Goal: Use online tool/utility: Use online tool/utility

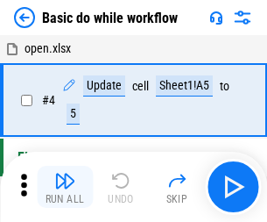
click at [65, 187] on img "button" at bounding box center [64, 180] width 21 height 21
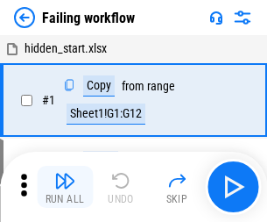
click at [65, 187] on img "button" at bounding box center [64, 180] width 21 height 21
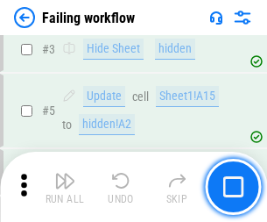
scroll to position [371, 0]
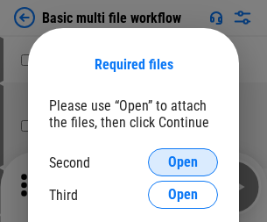
click at [183, 162] on span "Open" at bounding box center [183, 162] width 30 height 14
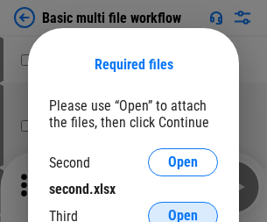
click at [183, 208] on span "Open" at bounding box center [183, 215] width 30 height 14
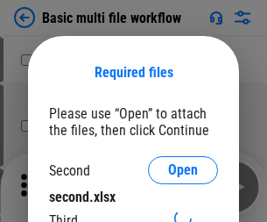
scroll to position [8, 0]
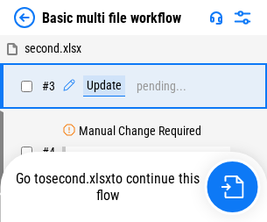
scroll to position [71, 0]
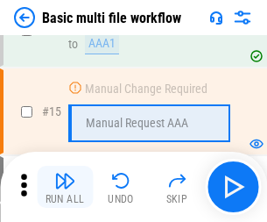
click at [65, 187] on img "button" at bounding box center [64, 180] width 21 height 21
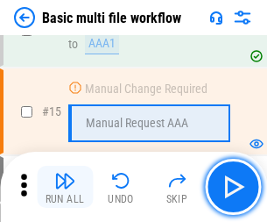
scroll to position [1165, 0]
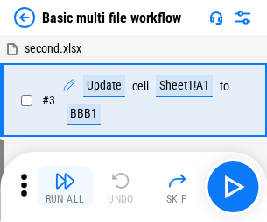
click at [65, 187] on img "button" at bounding box center [64, 180] width 21 height 21
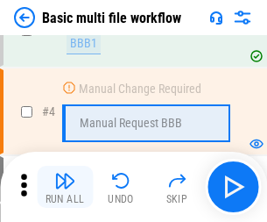
click at [65, 187] on img "button" at bounding box center [64, 180] width 21 height 21
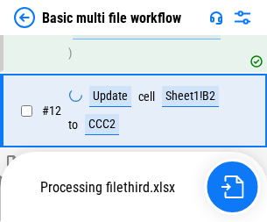
scroll to position [820, 0]
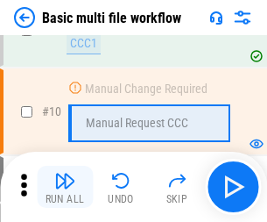
click at [65, 187] on img "button" at bounding box center [64, 180] width 21 height 21
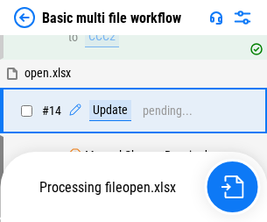
scroll to position [916, 0]
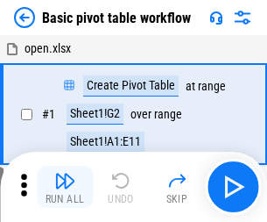
click at [65, 187] on img "button" at bounding box center [64, 180] width 21 height 21
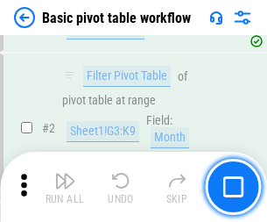
scroll to position [419, 0]
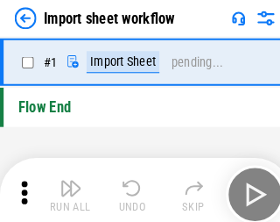
click at [65, 187] on img "button" at bounding box center [68, 180] width 21 height 21
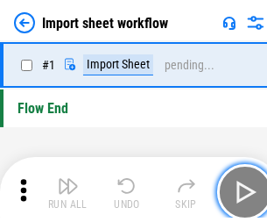
scroll to position [6, 0]
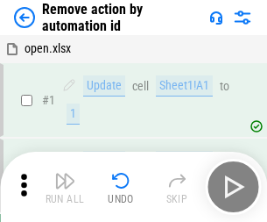
scroll to position [65, 0]
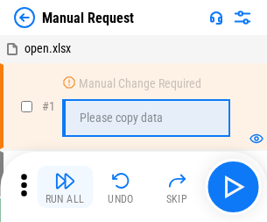
click at [65, 187] on img "button" at bounding box center [64, 180] width 21 height 21
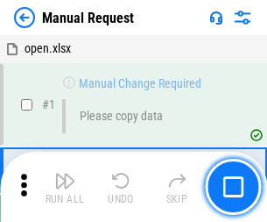
scroll to position [60, 0]
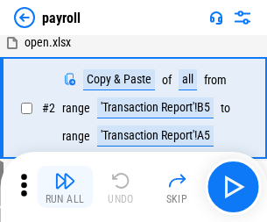
click at [65, 187] on img "button" at bounding box center [64, 180] width 21 height 21
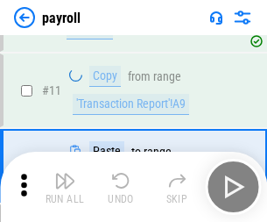
scroll to position [127, 0]
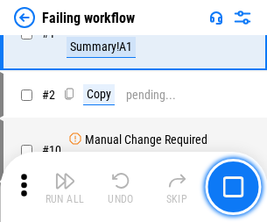
scroll to position [283, 0]
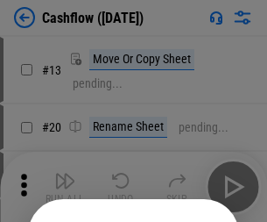
scroll to position [171, 0]
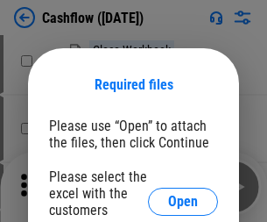
scroll to position [191, 0]
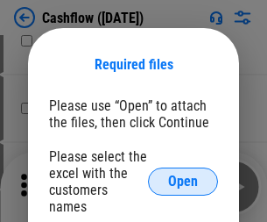
click at [183, 174] on span "Open" at bounding box center [183, 181] width 30 height 14
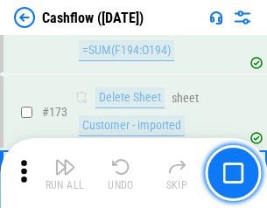
scroll to position [1854, 0]
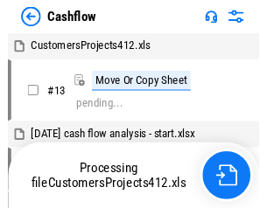
scroll to position [20, 0]
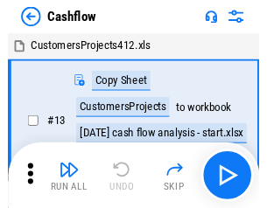
scroll to position [20, 0]
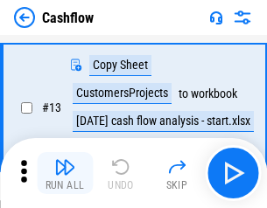
click at [65, 173] on img "button" at bounding box center [64, 167] width 21 height 21
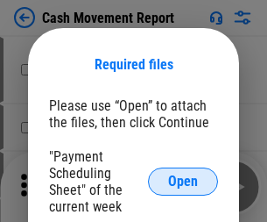
click at [183, 181] on span "Open" at bounding box center [183, 181] width 30 height 14
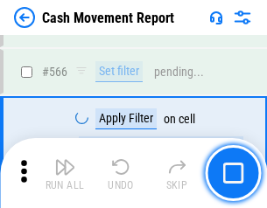
scroll to position [8026, 0]
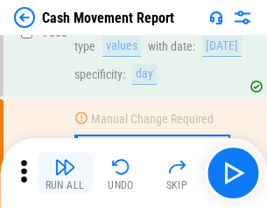
click at [65, 173] on img "button" at bounding box center [64, 167] width 21 height 21
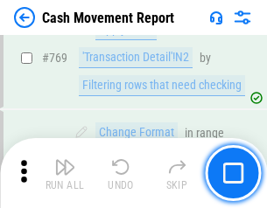
scroll to position [9730, 0]
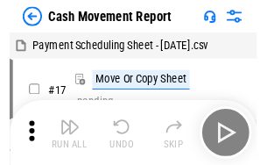
scroll to position [32, 0]
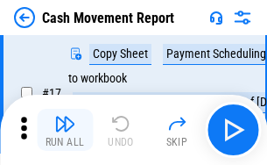
click at [65, 130] on img "button" at bounding box center [64, 123] width 21 height 21
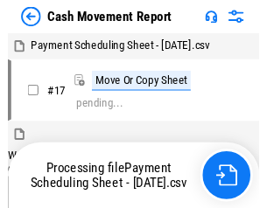
scroll to position [10, 0]
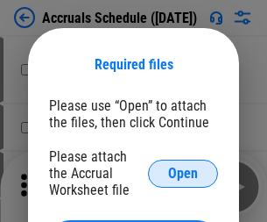
click at [183, 172] on span "Open" at bounding box center [183, 173] width 30 height 14
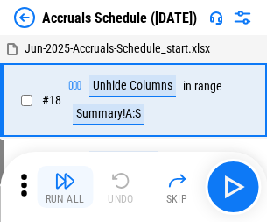
click at [65, 187] on img "button" at bounding box center [64, 180] width 21 height 21
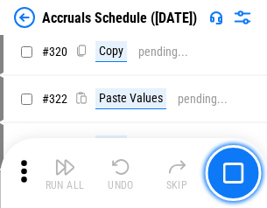
scroll to position [3257, 0]
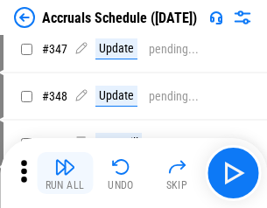
click at [65, 173] on img "button" at bounding box center [64, 167] width 21 height 21
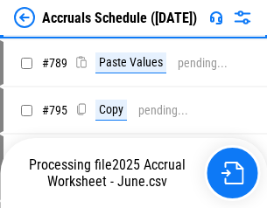
scroll to position [7356, 0]
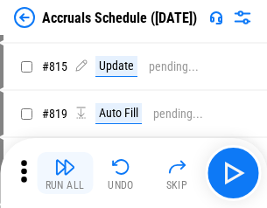
click at [65, 173] on img "button" at bounding box center [64, 167] width 21 height 21
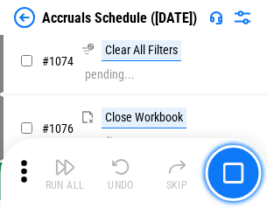
scroll to position [10488, 0]
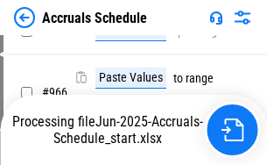
scroll to position [8474, 0]
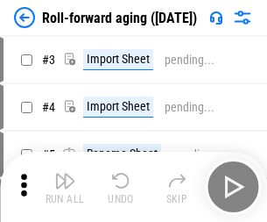
click at [65, 173] on img "button" at bounding box center [64, 180] width 21 height 21
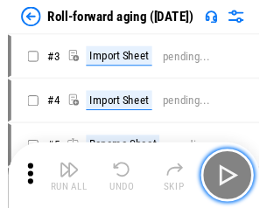
scroll to position [3, 0]
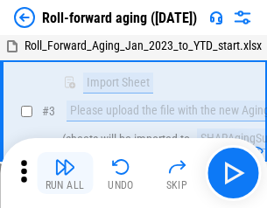
click at [65, 173] on img "button" at bounding box center [64, 167] width 21 height 21
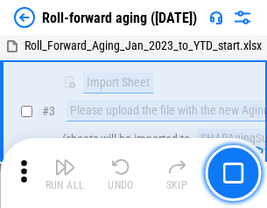
scroll to position [113, 0]
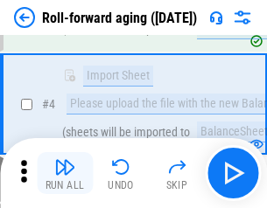
click at [65, 173] on img "button" at bounding box center [64, 167] width 21 height 21
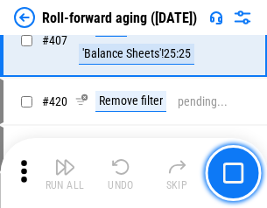
scroll to position [6072, 0]
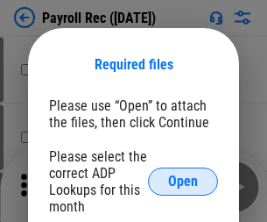
click at [183, 181] on span "Open" at bounding box center [183, 181] width 30 height 14
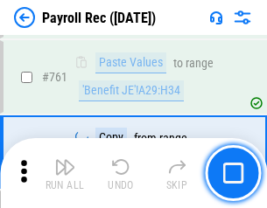
scroll to position [10777, 0]
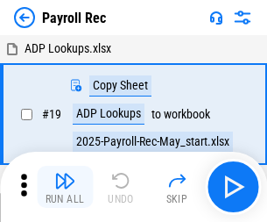
click at [65, 187] on img "button" at bounding box center [64, 180] width 21 height 21
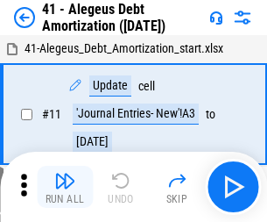
click at [65, 187] on img "button" at bounding box center [64, 180] width 21 height 21
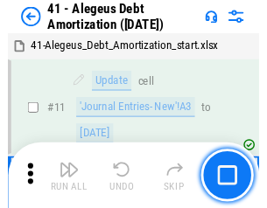
scroll to position [216, 0]
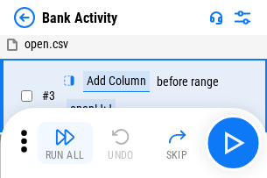
click at [65, 143] on img "button" at bounding box center [64, 136] width 21 height 21
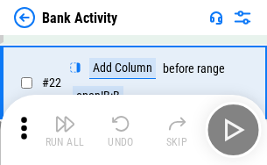
scroll to position [469, 0]
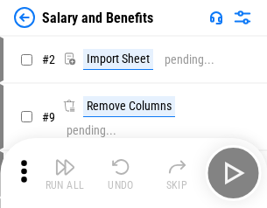
scroll to position [24, 0]
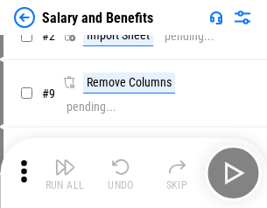
click at [65, 173] on img "button" at bounding box center [64, 167] width 21 height 21
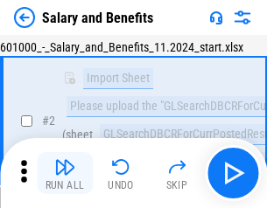
click at [65, 173] on img "button" at bounding box center [64, 167] width 21 height 21
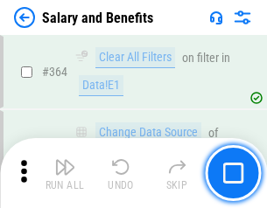
scroll to position [8246, 0]
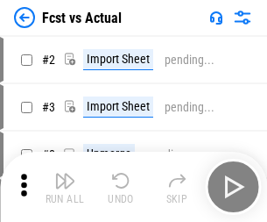
click at [65, 173] on img "button" at bounding box center [64, 180] width 21 height 21
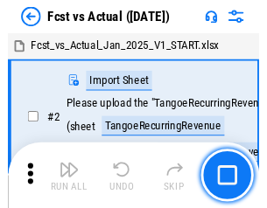
scroll to position [23, 0]
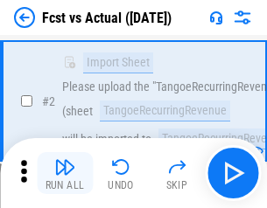
click at [65, 173] on img "button" at bounding box center [64, 167] width 21 height 21
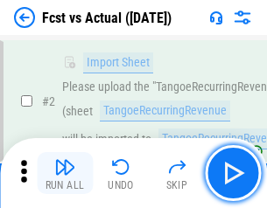
scroll to position [164, 0]
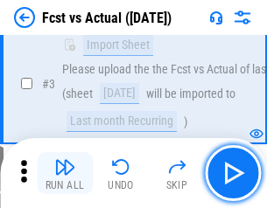
click at [65, 173] on img "button" at bounding box center [64, 167] width 21 height 21
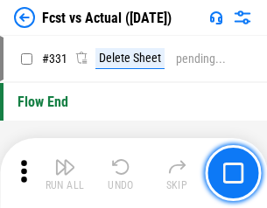
scroll to position [8382, 0]
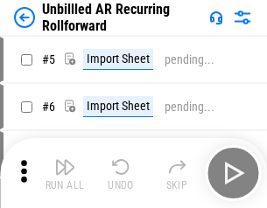
scroll to position [38, 0]
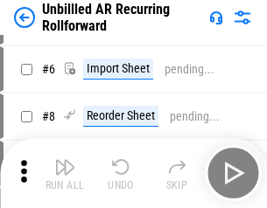
click at [65, 173] on img "button" at bounding box center [64, 167] width 21 height 21
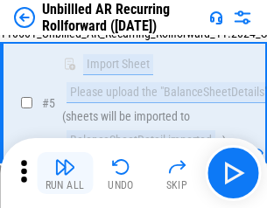
click at [65, 173] on img "button" at bounding box center [64, 167] width 21 height 21
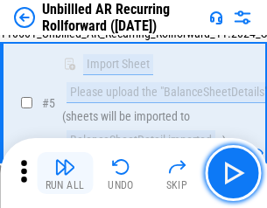
scroll to position [165, 0]
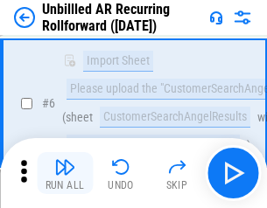
click at [65, 173] on img "button" at bounding box center [64, 167] width 21 height 21
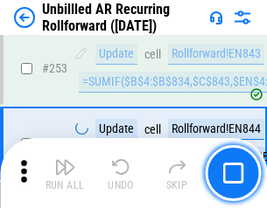
scroll to position [5948, 0]
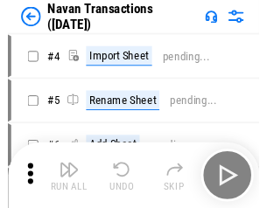
scroll to position [28, 0]
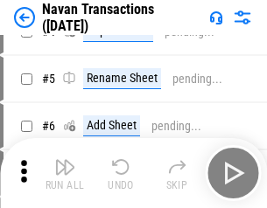
click at [65, 173] on img "button" at bounding box center [64, 167] width 21 height 21
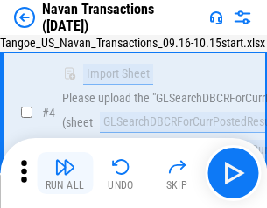
click at [65, 173] on img "button" at bounding box center [64, 167] width 21 height 21
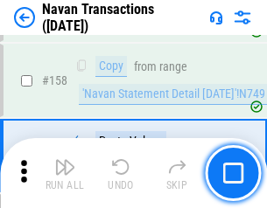
scroll to position [5677, 0]
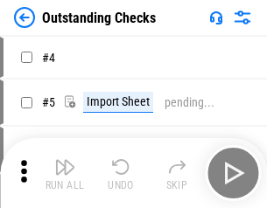
click at [65, 173] on img "button" at bounding box center [64, 167] width 21 height 21
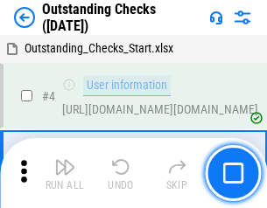
scroll to position [74, 0]
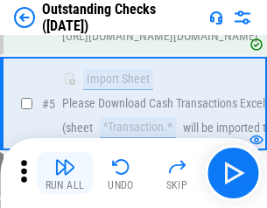
click at [65, 173] on img "button" at bounding box center [64, 167] width 21 height 21
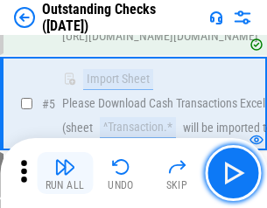
scroll to position [183, 0]
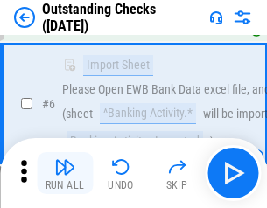
click at [65, 173] on img "button" at bounding box center [64, 167] width 21 height 21
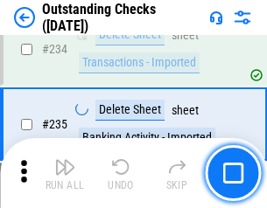
scroll to position [5317, 0]
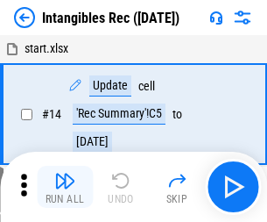
click at [65, 187] on img "button" at bounding box center [64, 180] width 21 height 21
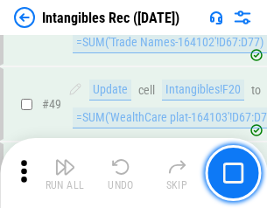
scroll to position [682, 0]
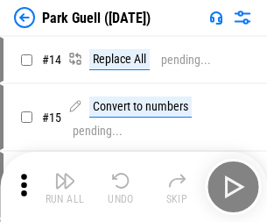
click at [65, 173] on img "button" at bounding box center [64, 180] width 21 height 21
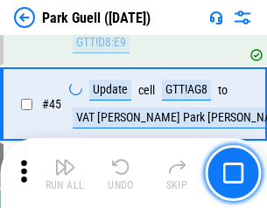
scroll to position [2190, 0]
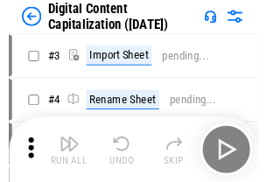
scroll to position [51, 0]
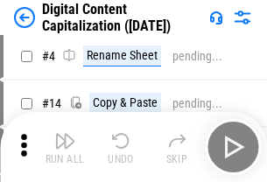
click at [65, 147] on img "button" at bounding box center [64, 140] width 21 height 21
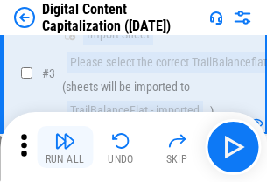
click at [65, 147] on img "button" at bounding box center [64, 140] width 21 height 21
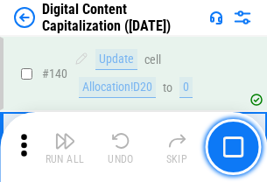
scroll to position [1857, 0]
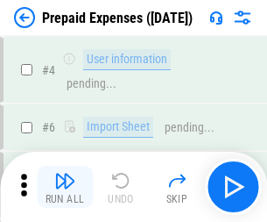
click at [65, 173] on img "button" at bounding box center [64, 180] width 21 height 21
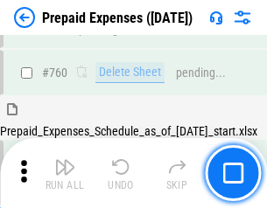
scroll to position [4853, 0]
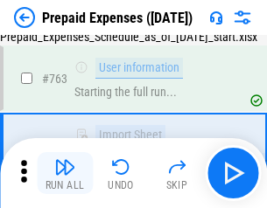
click at [65, 173] on img "button" at bounding box center [64, 167] width 21 height 21
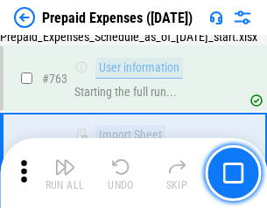
scroll to position [4957, 0]
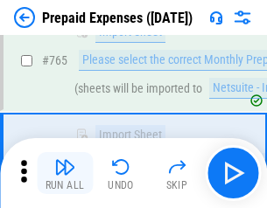
click at [65, 173] on img "button" at bounding box center [64, 167] width 21 height 21
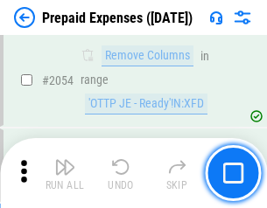
scroll to position [18304, 0]
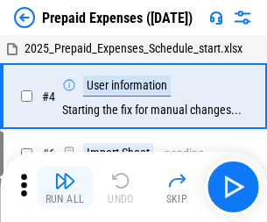
click at [65, 187] on img "button" at bounding box center [64, 180] width 21 height 21
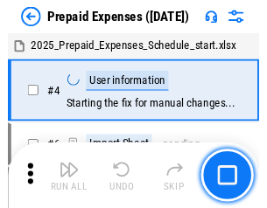
scroll to position [77, 0]
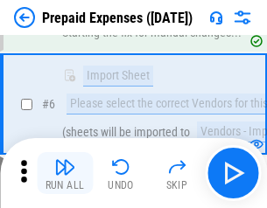
click at [65, 173] on img "button" at bounding box center [64, 167] width 21 height 21
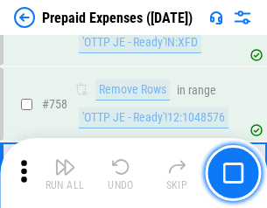
scroll to position [6239, 0]
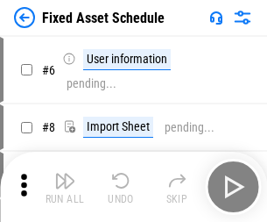
click at [65, 187] on img "button" at bounding box center [64, 180] width 21 height 21
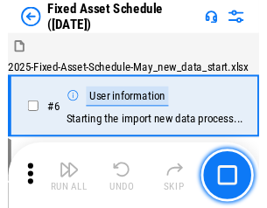
scroll to position [95, 0]
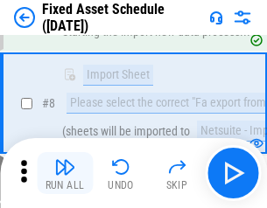
click at [65, 173] on img "button" at bounding box center [64, 167] width 21 height 21
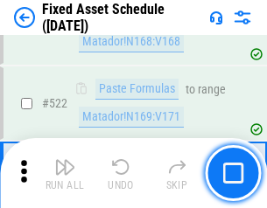
scroll to position [6086, 0]
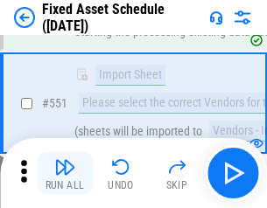
click at [65, 173] on img "button" at bounding box center [64, 167] width 21 height 21
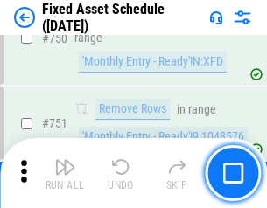
scroll to position [8537, 0]
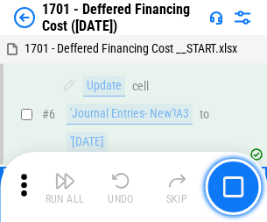
scroll to position [210, 0]
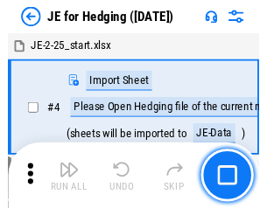
scroll to position [3, 0]
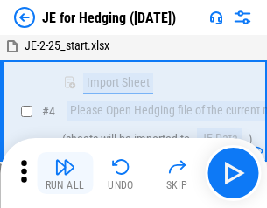
click at [65, 173] on img "button" at bounding box center [64, 167] width 21 height 21
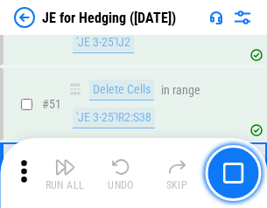
scroll to position [1134, 0]
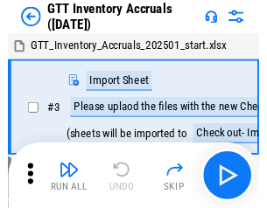
scroll to position [3, 0]
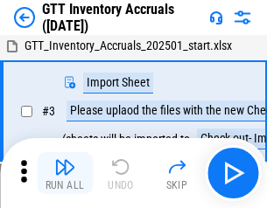
click at [65, 173] on img "button" at bounding box center [64, 167] width 21 height 21
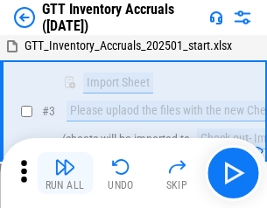
click at [65, 173] on img "button" at bounding box center [64, 167] width 21 height 21
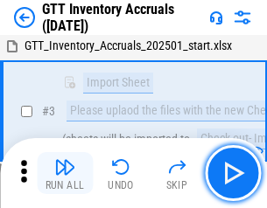
scroll to position [113, 0]
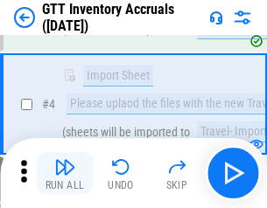
click at [65, 173] on img "button" at bounding box center [64, 167] width 21 height 21
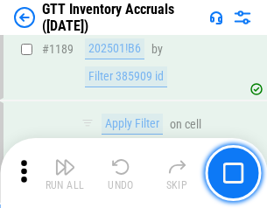
scroll to position [14299, 0]
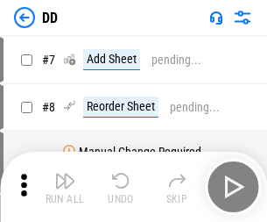
click at [65, 187] on img "button" at bounding box center [64, 180] width 21 height 21
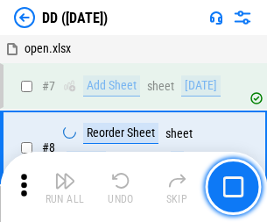
scroll to position [169, 0]
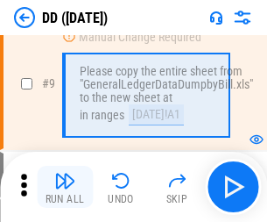
click at [65, 187] on img "button" at bounding box center [64, 180] width 21 height 21
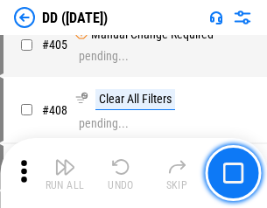
scroll to position [7835, 0]
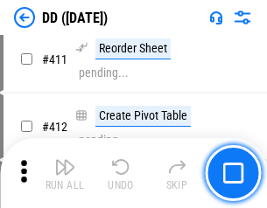
click at [65, 173] on img "button" at bounding box center [64, 167] width 21 height 21
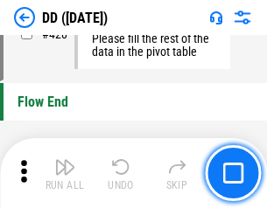
scroll to position [8381, 0]
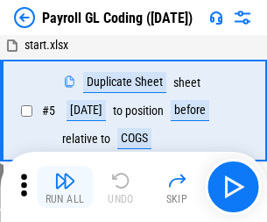
click at [65, 187] on img "button" at bounding box center [64, 180] width 21 height 21
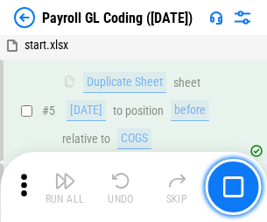
scroll to position [210, 0]
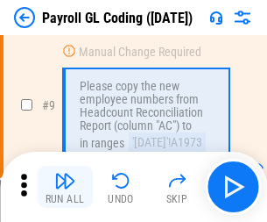
click at [65, 187] on img "button" at bounding box center [64, 180] width 21 height 21
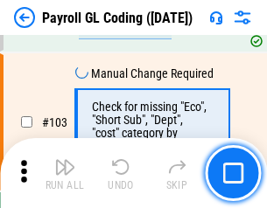
scroll to position [4108, 0]
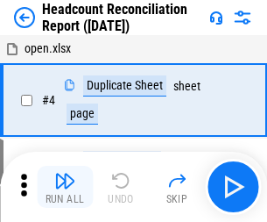
click at [65, 187] on img "button" at bounding box center [64, 180] width 21 height 21
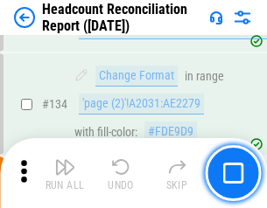
scroll to position [2105, 0]
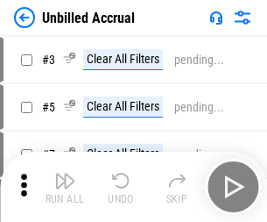
click at [65, 187] on img "button" at bounding box center [64, 180] width 21 height 21
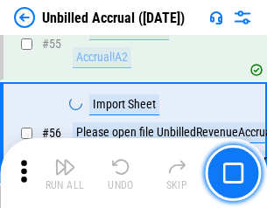
scroll to position [1828, 0]
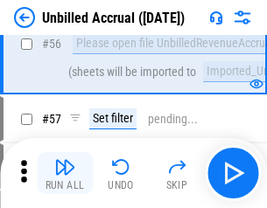
click at [65, 173] on img "button" at bounding box center [64, 167] width 21 height 21
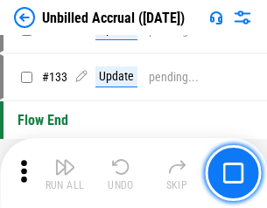
scroll to position [5216, 0]
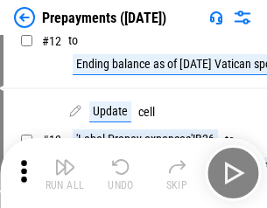
scroll to position [109, 0]
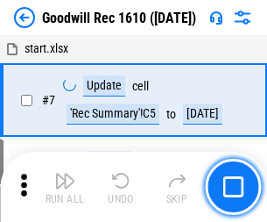
scroll to position [299, 0]
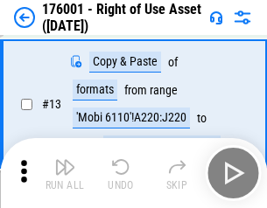
scroll to position [113, 0]
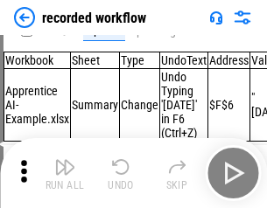
click at [65, 173] on img "button" at bounding box center [64, 167] width 21 height 21
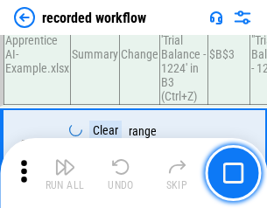
scroll to position [5473, 0]
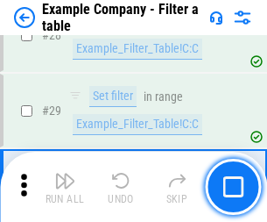
scroll to position [1602, 0]
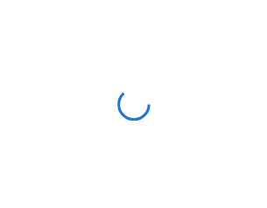
scroll to position [27, 0]
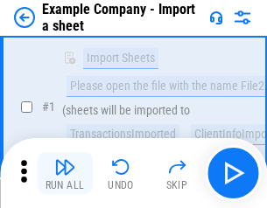
click at [65, 173] on img "button" at bounding box center [64, 167] width 21 height 21
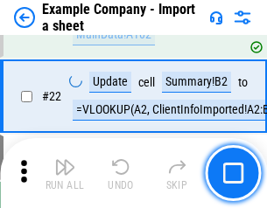
scroll to position [387, 0]
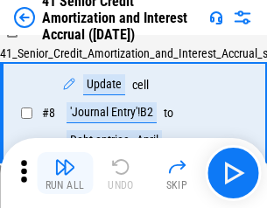
click at [65, 173] on img "button" at bounding box center [64, 167] width 21 height 21
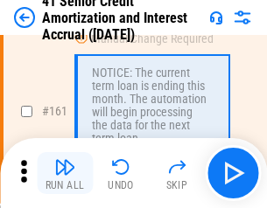
click at [65, 173] on img "button" at bounding box center [64, 167] width 21 height 21
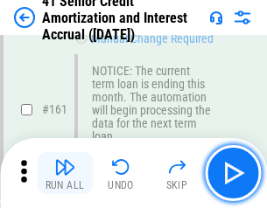
scroll to position [1873, 0]
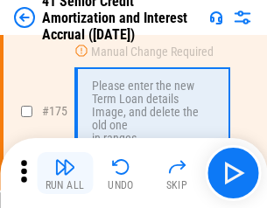
click at [65, 173] on img "button" at bounding box center [64, 167] width 21 height 21
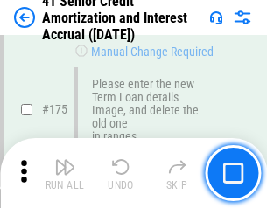
scroll to position [2051, 0]
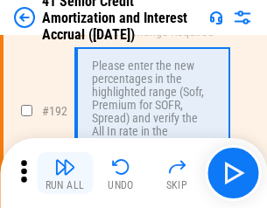
click at [65, 173] on img "button" at bounding box center [64, 167] width 21 height 21
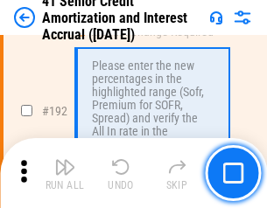
scroll to position [2235, 0]
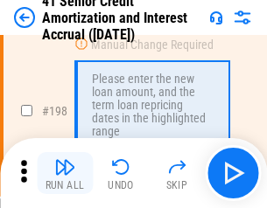
click at [65, 173] on img "button" at bounding box center [64, 167] width 21 height 21
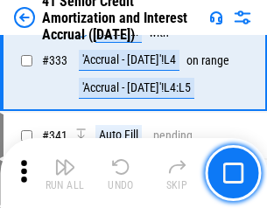
scroll to position [4473, 0]
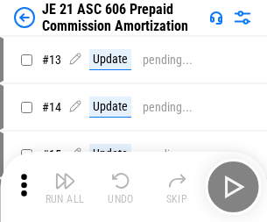
click at [65, 173] on img "button" at bounding box center [64, 180] width 21 height 21
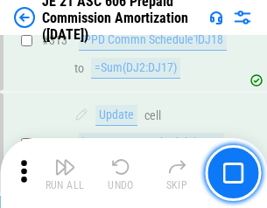
scroll to position [3269, 0]
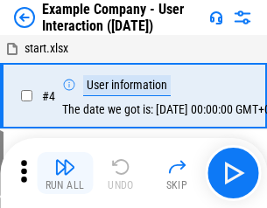
click at [65, 173] on img "button" at bounding box center [64, 167] width 21 height 21
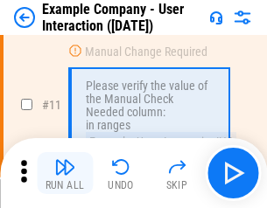
click at [65, 173] on img "button" at bounding box center [64, 167] width 21 height 21
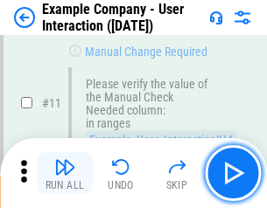
scroll to position [379, 0]
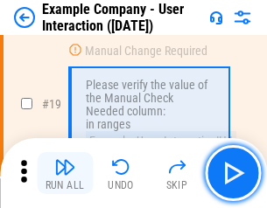
click at [65, 173] on img "button" at bounding box center [64, 167] width 21 height 21
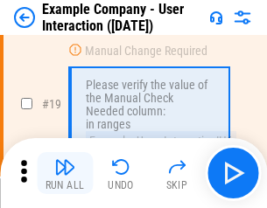
click at [65, 173] on img "button" at bounding box center [64, 167] width 21 height 21
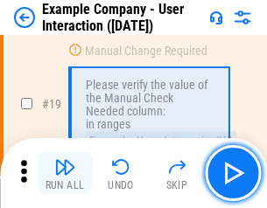
click at [65, 173] on img "button" at bounding box center [64, 167] width 21 height 21
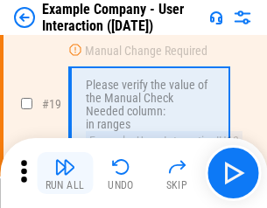
click at [65, 173] on img "button" at bounding box center [64, 167] width 21 height 21
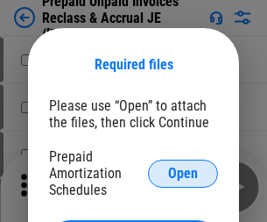
click at [183, 172] on span "Open" at bounding box center [183, 173] width 30 height 14
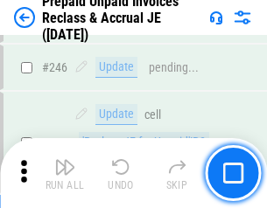
scroll to position [2364, 0]
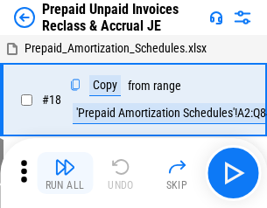
click at [65, 173] on img "button" at bounding box center [64, 167] width 21 height 21
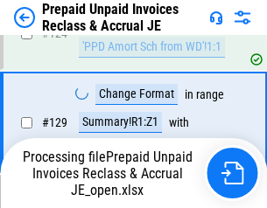
scroll to position [1270, 0]
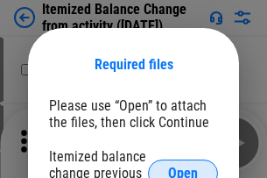
click at [183, 166] on span "Open" at bounding box center [183, 173] width 30 height 14
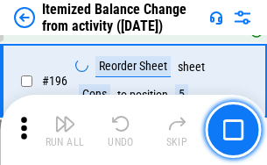
scroll to position [3370, 0]
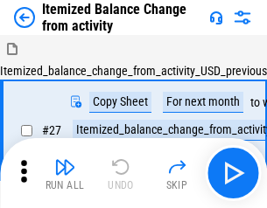
scroll to position [27, 0]
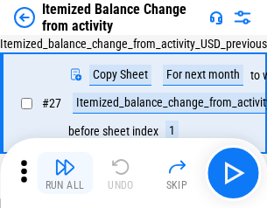
click at [65, 173] on img "button" at bounding box center [64, 167] width 21 height 21
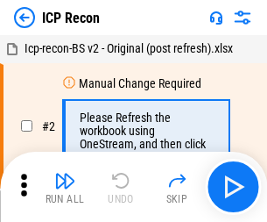
scroll to position [8, 0]
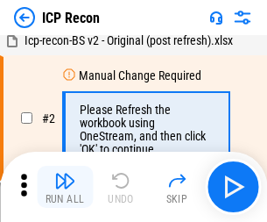
click at [65, 187] on img "button" at bounding box center [64, 180] width 21 height 21
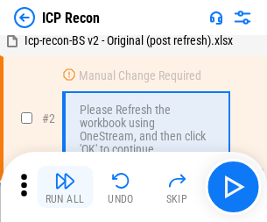
click at [65, 187] on img "button" at bounding box center [64, 180] width 21 height 21
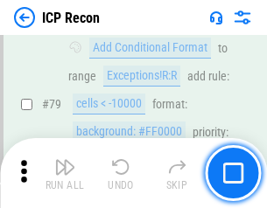
scroll to position [1716, 0]
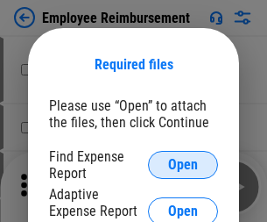
click at [183, 165] on span "Open" at bounding box center [183, 165] width 30 height 14
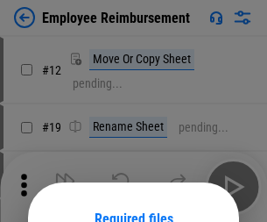
scroll to position [154, 0]
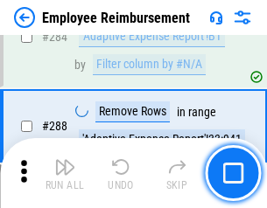
scroll to position [4760, 0]
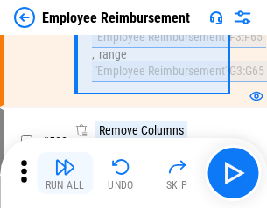
click at [65, 173] on img "button" at bounding box center [64, 167] width 21 height 21
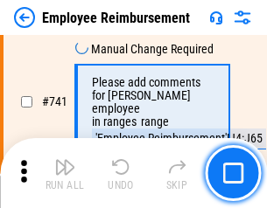
scroll to position [12285, 0]
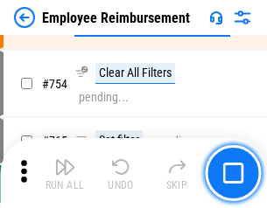
click at [65, 173] on img "button" at bounding box center [64, 167] width 21 height 21
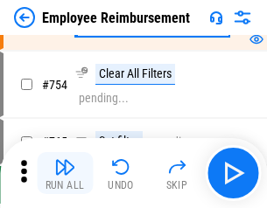
click at [65, 173] on img "button" at bounding box center [64, 167] width 21 height 21
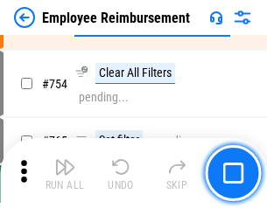
click at [65, 173] on img "button" at bounding box center [64, 167] width 21 height 21
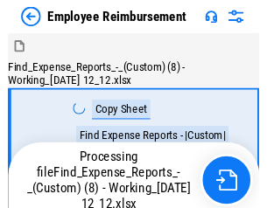
scroll to position [60, 0]
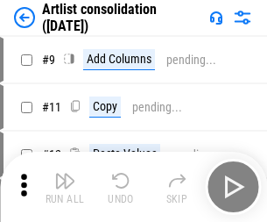
click at [65, 187] on img "button" at bounding box center [64, 180] width 21 height 21
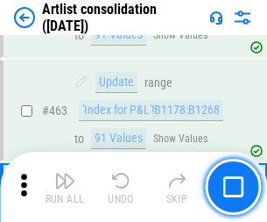
scroll to position [7668, 0]
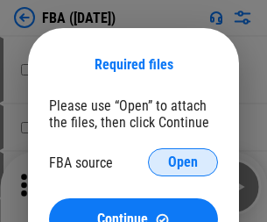
click at [183, 162] on span "Open" at bounding box center [183, 162] width 30 height 14
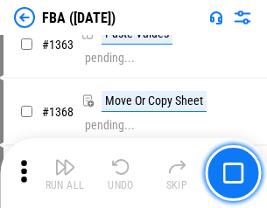
scroll to position [18600, 0]
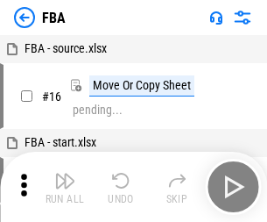
scroll to position [18, 0]
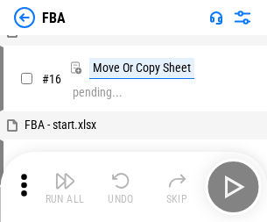
click at [65, 187] on img "button" at bounding box center [64, 180] width 21 height 21
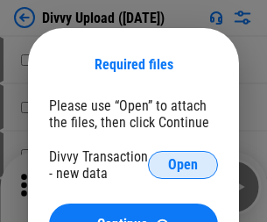
click at [183, 165] on span "Open" at bounding box center [183, 165] width 30 height 14
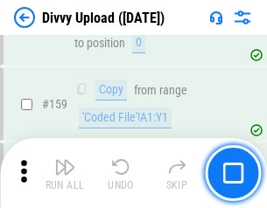
scroll to position [1813, 0]
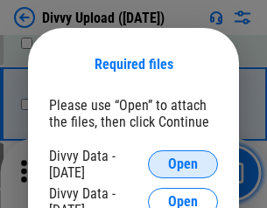
click at [183, 165] on span "Open" at bounding box center [183, 165] width 30 height 14
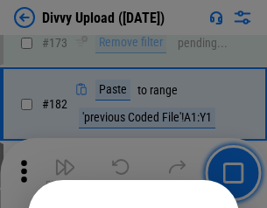
scroll to position [1966, 0]
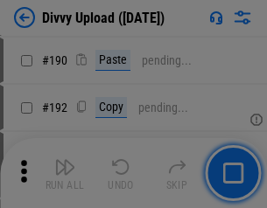
scroll to position [2210, 0]
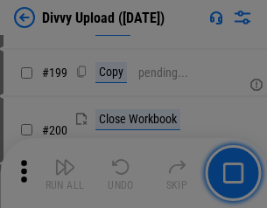
scroll to position [2546, 0]
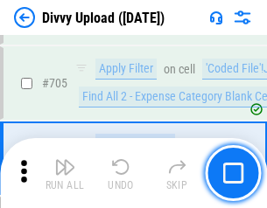
scroll to position [11979, 0]
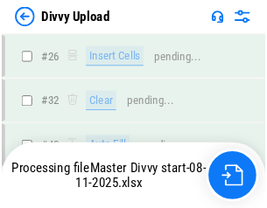
scroll to position [1813, 0]
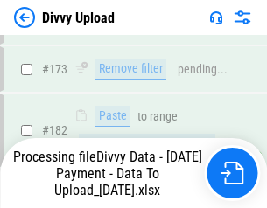
scroll to position [1960, 0]
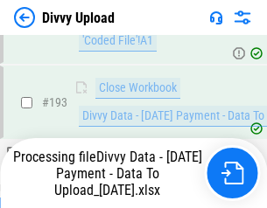
scroll to position [2360, 0]
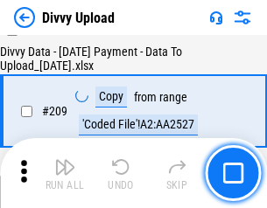
scroll to position [3220, 0]
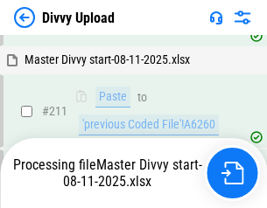
scroll to position [3384, 0]
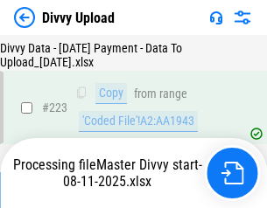
scroll to position [3992, 0]
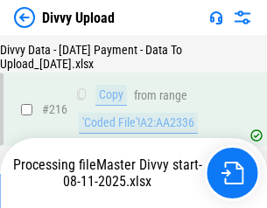
scroll to position [3620, 0]
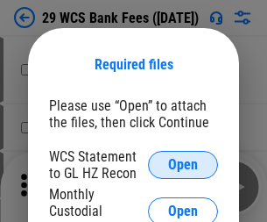
click at [183, 165] on span "Open" at bounding box center [183, 165] width 30 height 14
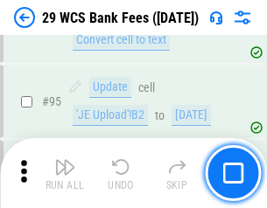
scroll to position [1707, 0]
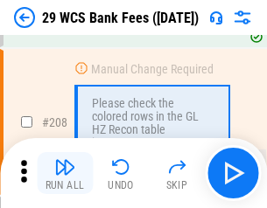
click at [65, 173] on img "button" at bounding box center [64, 167] width 21 height 21
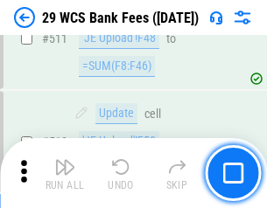
scroll to position [8810, 0]
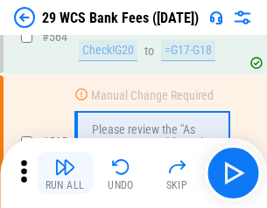
click at [65, 173] on img "button" at bounding box center [64, 167] width 21 height 21
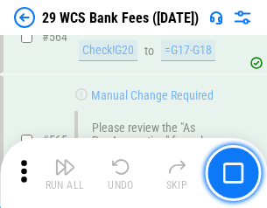
scroll to position [9470, 0]
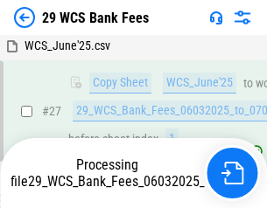
scroll to position [349, 0]
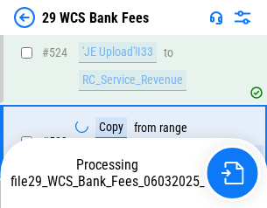
scroll to position [9349, 0]
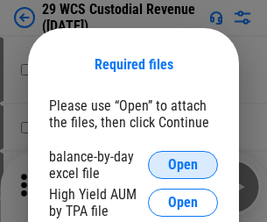
click at [183, 165] on span "Open" at bounding box center [183, 165] width 30 height 14
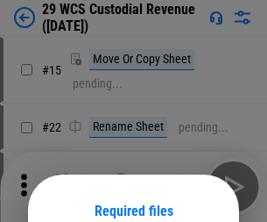
scroll to position [146, 0]
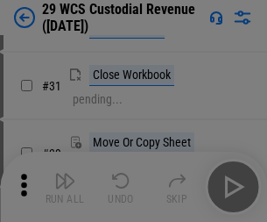
scroll to position [376, 0]
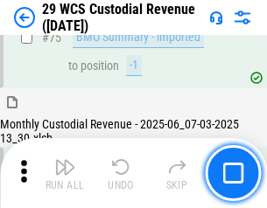
scroll to position [1829, 0]
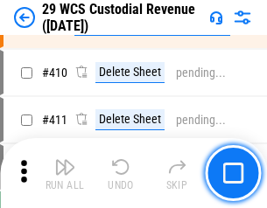
click at [65, 173] on img "button" at bounding box center [64, 167] width 21 height 21
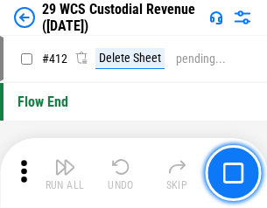
scroll to position [8363, 0]
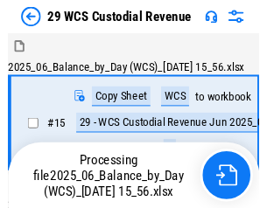
scroll to position [42, 0]
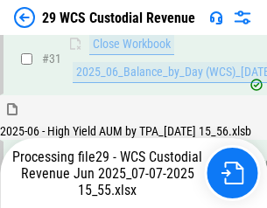
scroll to position [899, 0]
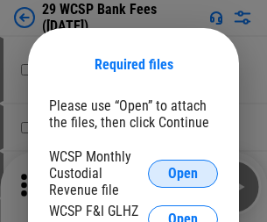
click at [183, 172] on span "Open" at bounding box center [183, 173] width 30 height 14
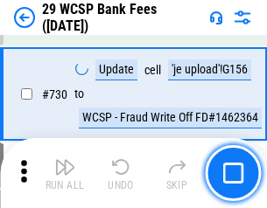
scroll to position [8824, 0]
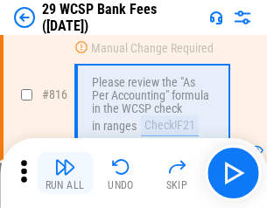
click at [65, 173] on img "button" at bounding box center [64, 167] width 21 height 21
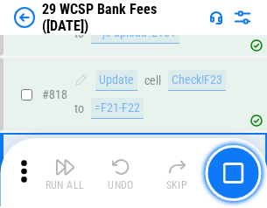
scroll to position [10623, 0]
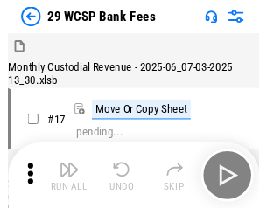
scroll to position [42, 0]
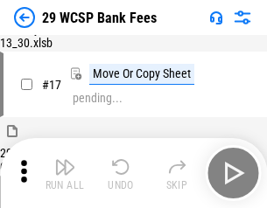
click at [65, 173] on img "button" at bounding box center [64, 167] width 21 height 21
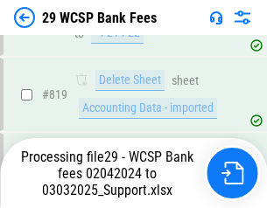
scroll to position [10870, 0]
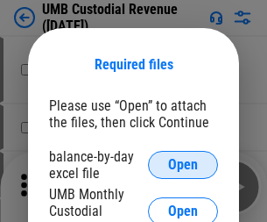
click at [183, 165] on span "Open" at bounding box center [183, 165] width 30 height 14
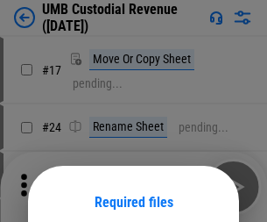
scroll to position [137, 0]
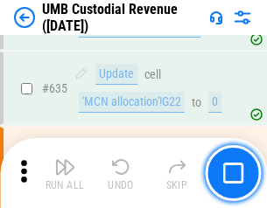
scroll to position [9164, 0]
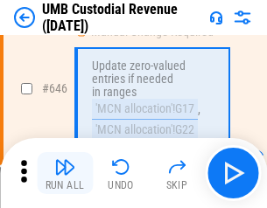
click at [65, 173] on img "button" at bounding box center [64, 167] width 21 height 21
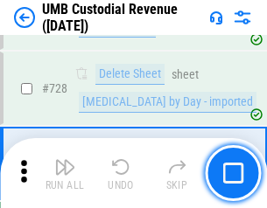
scroll to position [10802, 0]
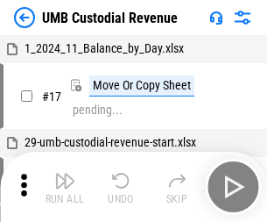
click at [65, 187] on img "button" at bounding box center [64, 180] width 21 height 21
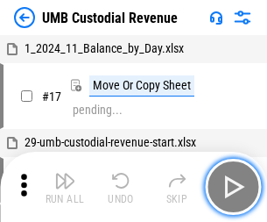
scroll to position [13, 0]
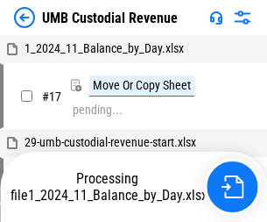
scroll to position [13, 0]
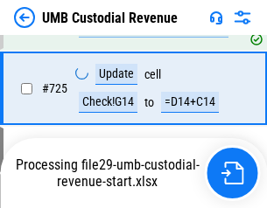
scroll to position [10687, 0]
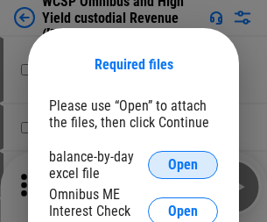
click at [183, 165] on span "Open" at bounding box center [183, 165] width 30 height 14
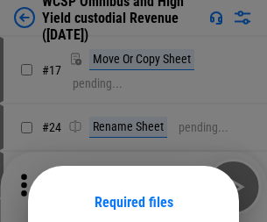
scroll to position [137, 0]
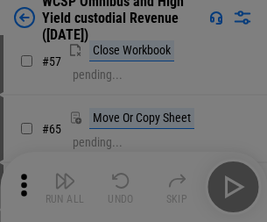
scroll to position [764, 0]
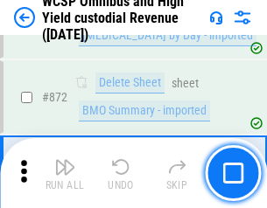
scroll to position [14820, 0]
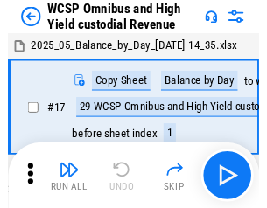
scroll to position [10, 0]
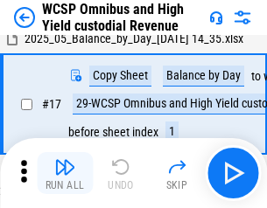
click at [65, 173] on img "button" at bounding box center [64, 167] width 21 height 21
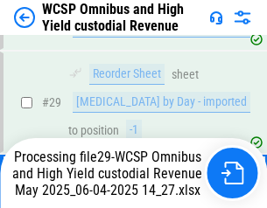
scroll to position [364, 0]
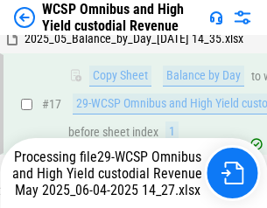
scroll to position [364, 0]
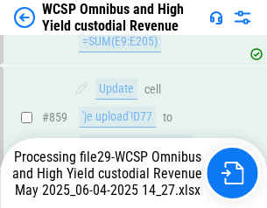
scroll to position [14629, 0]
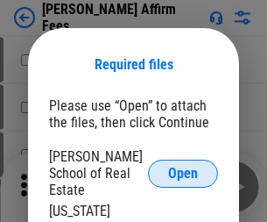
click at [183, 166] on span "Open" at bounding box center [183, 173] width 30 height 14
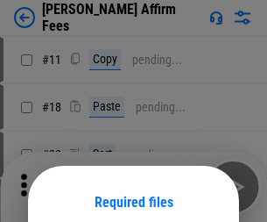
scroll to position [137, 0]
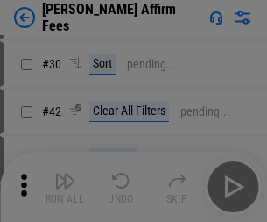
scroll to position [356, 0]
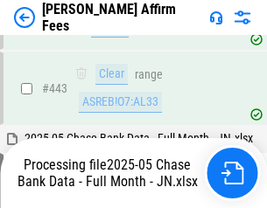
scroll to position [4571, 0]
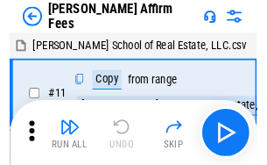
scroll to position [18, 0]
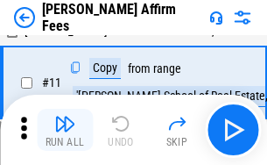
click at [65, 130] on img "button" at bounding box center [64, 123] width 21 height 21
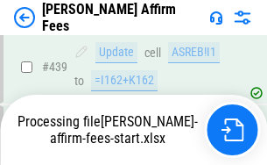
scroll to position [4592, 0]
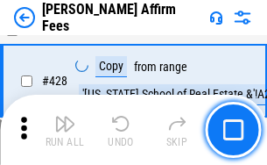
scroll to position [3501, 0]
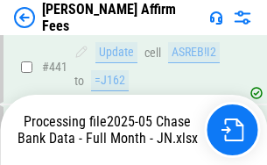
scroll to position [4592, 0]
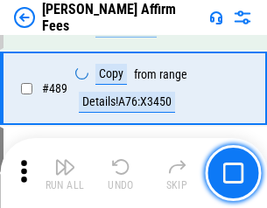
scroll to position [4571, 0]
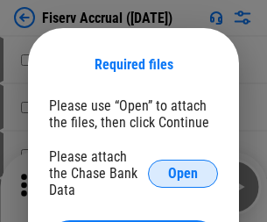
click at [183, 166] on span "Open" at bounding box center [183, 173] width 30 height 14
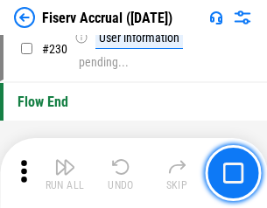
scroll to position [5549, 0]
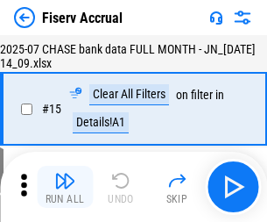
click at [65, 187] on img "button" at bounding box center [64, 180] width 21 height 21
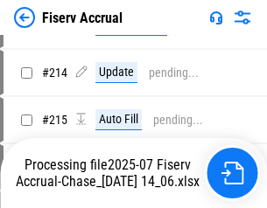
scroll to position [5314, 0]
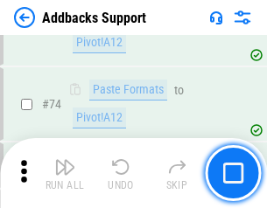
scroll to position [1275, 0]
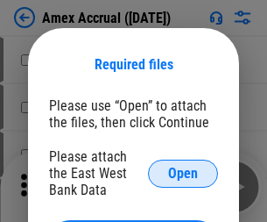
click at [183, 172] on span "Open" at bounding box center [183, 173] width 30 height 14
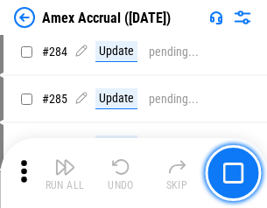
scroll to position [4795, 0]
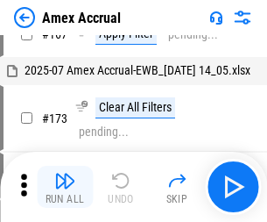
click at [65, 187] on img "button" at bounding box center [64, 180] width 21 height 21
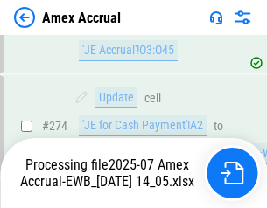
scroll to position [5219, 0]
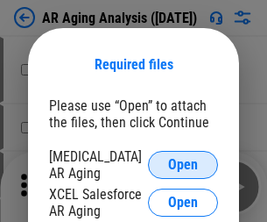
click at [183, 162] on span "Open" at bounding box center [183, 165] width 30 height 14
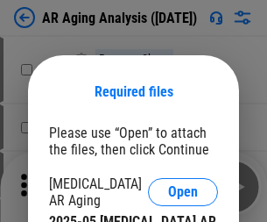
scroll to position [27, 0]
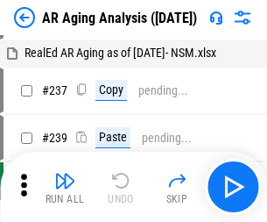
scroll to position [18, 0]
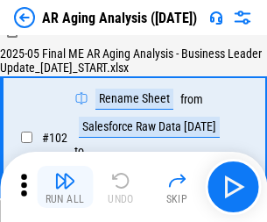
click at [65, 187] on img "button" at bounding box center [64, 180] width 21 height 21
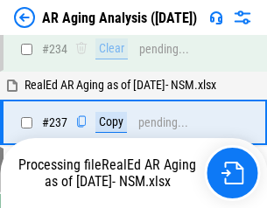
scroll to position [2714, 0]
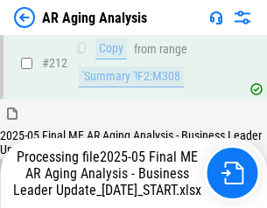
scroll to position [2694, 0]
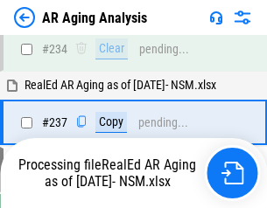
scroll to position [2767, 0]
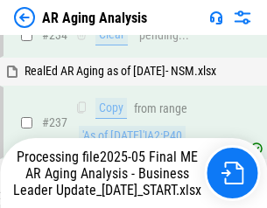
scroll to position [2767, 0]
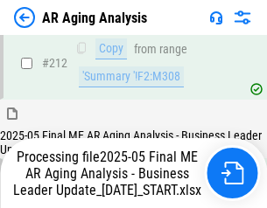
scroll to position [2694, 0]
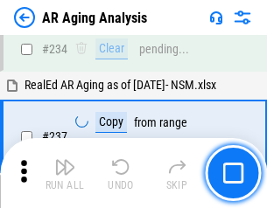
scroll to position [2694, 0]
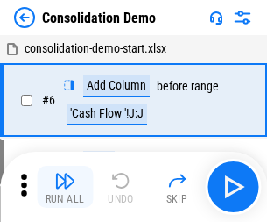
click at [65, 187] on img "button" at bounding box center [64, 180] width 21 height 21
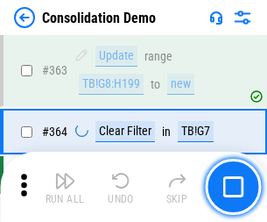
scroll to position [5869, 0]
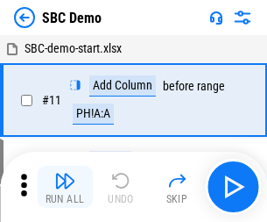
click at [65, 187] on img "button" at bounding box center [64, 180] width 21 height 21
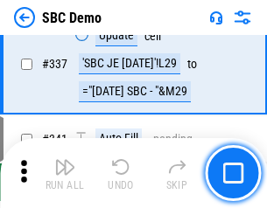
scroll to position [4606, 0]
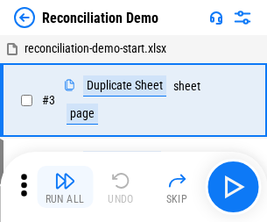
click at [65, 187] on img "button" at bounding box center [64, 180] width 21 height 21
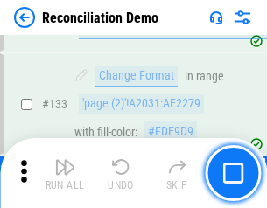
scroll to position [2080, 0]
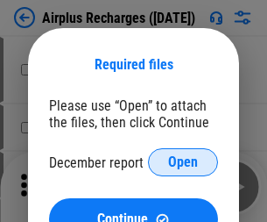
click at [183, 162] on span "Open" at bounding box center [183, 162] width 30 height 14
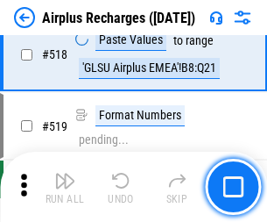
scroll to position [7535, 0]
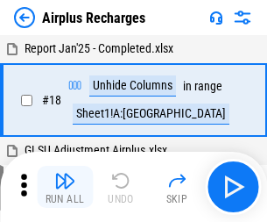
click at [65, 187] on img "button" at bounding box center [64, 180] width 21 height 21
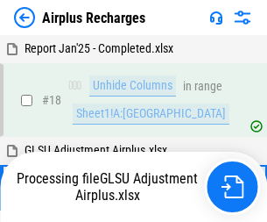
scroll to position [77, 0]
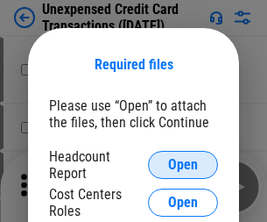
click at [183, 165] on span "Open" at bounding box center [183, 165] width 30 height 14
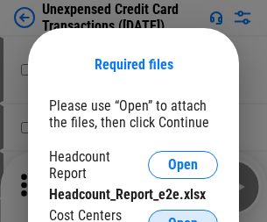
click at [183, 216] on span "Open" at bounding box center [183, 223] width 30 height 14
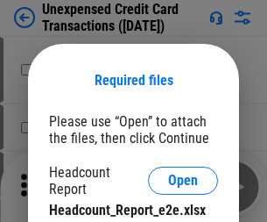
scroll to position [16, 0]
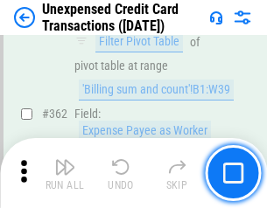
scroll to position [4503, 0]
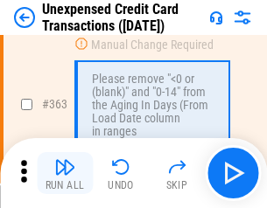
click at [65, 173] on img "button" at bounding box center [64, 167] width 21 height 21
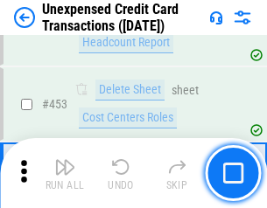
scroll to position [5972, 0]
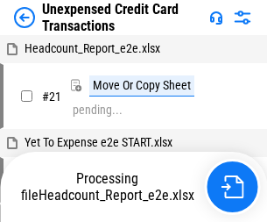
scroll to position [27, 0]
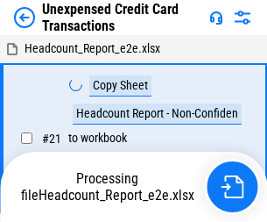
scroll to position [27, 0]
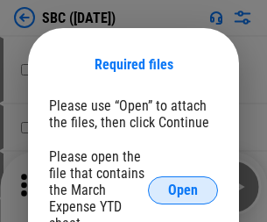
click at [183, 189] on span "Open" at bounding box center [183, 190] width 30 height 14
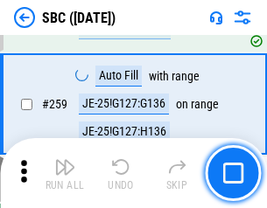
scroll to position [3422, 0]
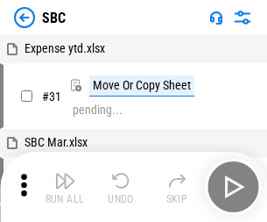
scroll to position [18, 0]
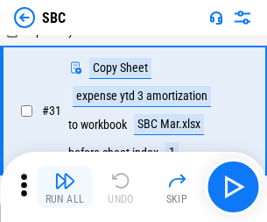
click at [65, 187] on img "button" at bounding box center [64, 180] width 21 height 21
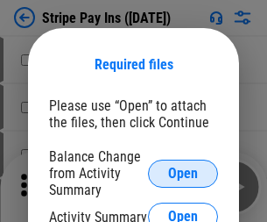
click at [183, 172] on span "Open" at bounding box center [183, 173] width 30 height 14
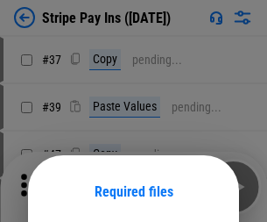
scroll to position [127, 0]
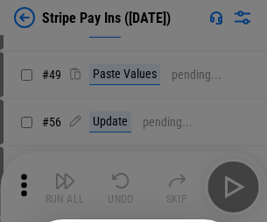
scroll to position [318, 0]
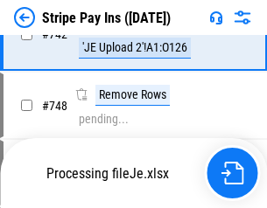
scroll to position [9078, 0]
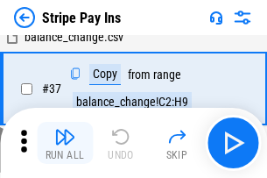
click at [65, 143] on img "button" at bounding box center [64, 136] width 21 height 21
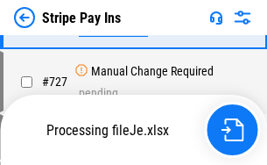
scroll to position [9040, 0]
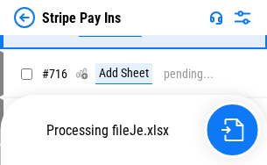
scroll to position [9040, 0]
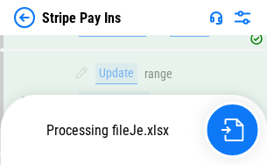
scroll to position [8936, 0]
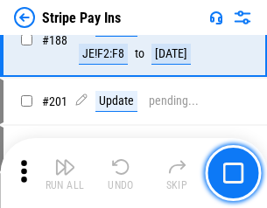
scroll to position [2494, 0]
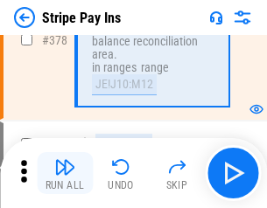
click at [65, 173] on img "button" at bounding box center [64, 167] width 21 height 21
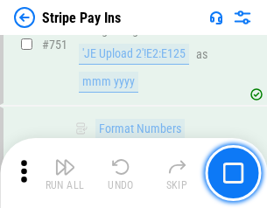
scroll to position [9018, 0]
